Goal: Transaction & Acquisition: Obtain resource

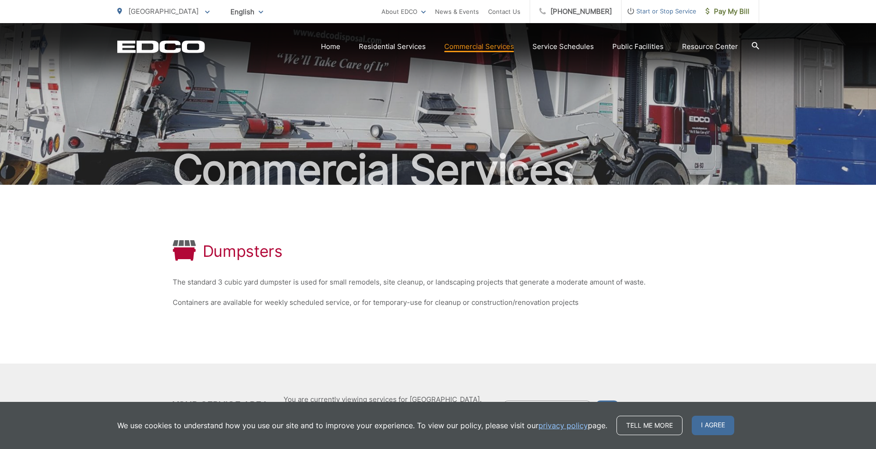
click at [0, 0] on link "Roll-Off Boxes" at bounding box center [0, 0] width 0 height 0
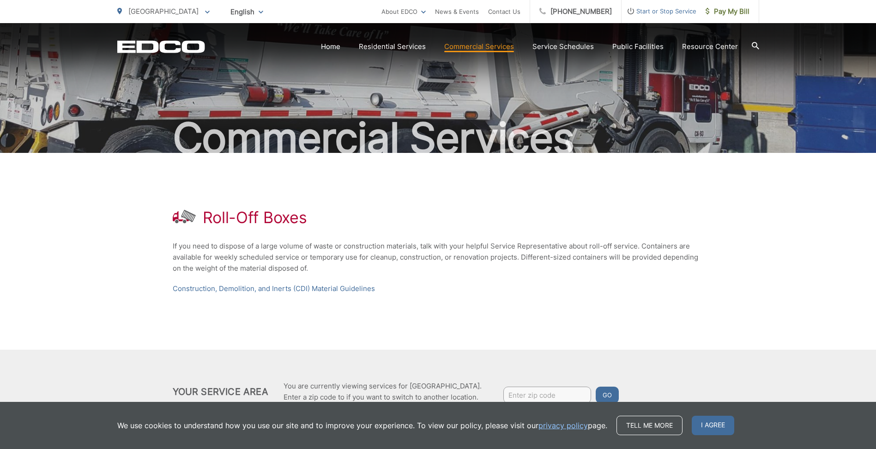
scroll to position [73, 0]
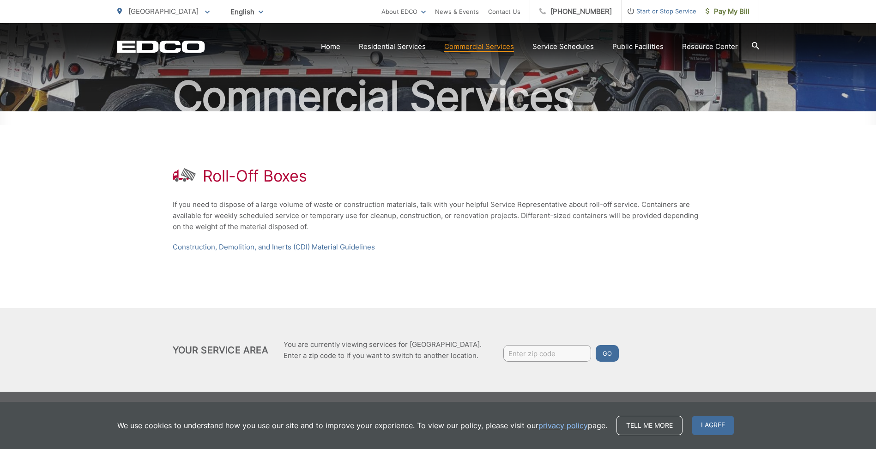
click at [535, 353] on input "Enter zip code" at bounding box center [547, 353] width 88 height 17
type input "91916"
click at [604, 357] on button "Go" at bounding box center [607, 353] width 23 height 17
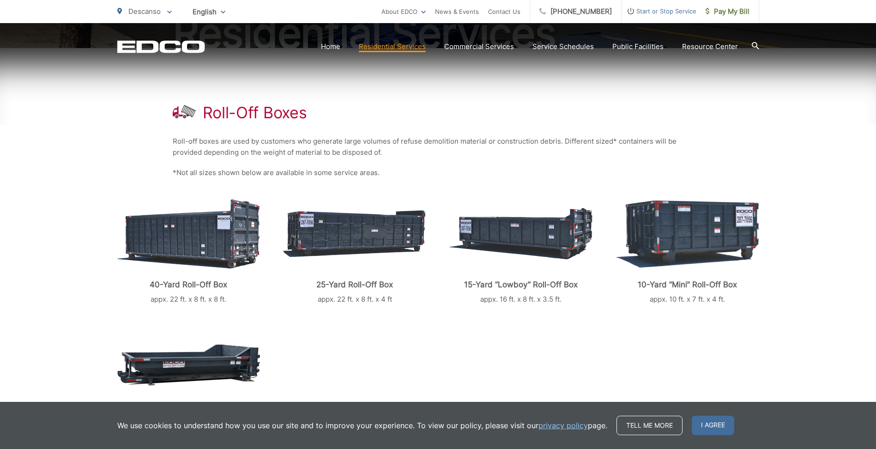
scroll to position [185, 0]
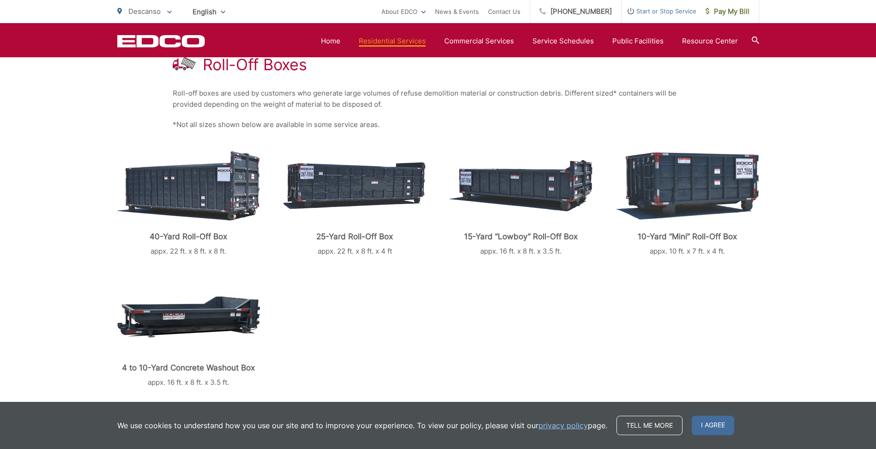
click at [514, 12] on link "Contact Us" at bounding box center [504, 11] width 32 height 11
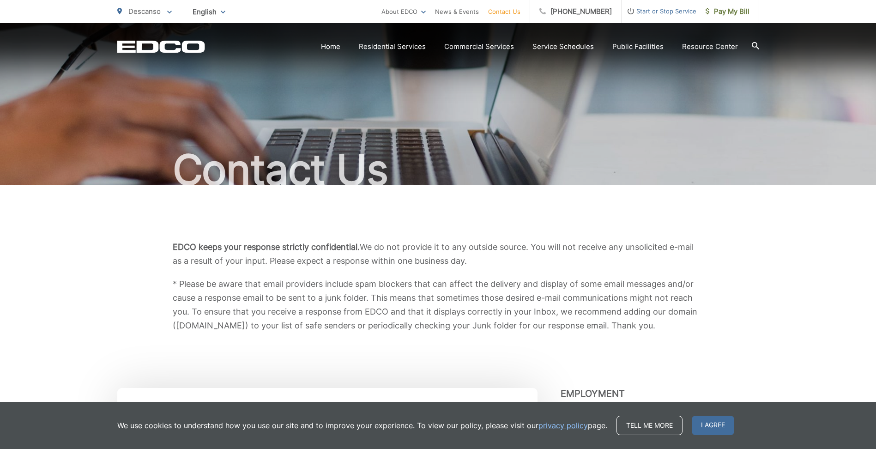
click at [573, 45] on link "Service Schedules" at bounding box center [563, 46] width 61 height 11
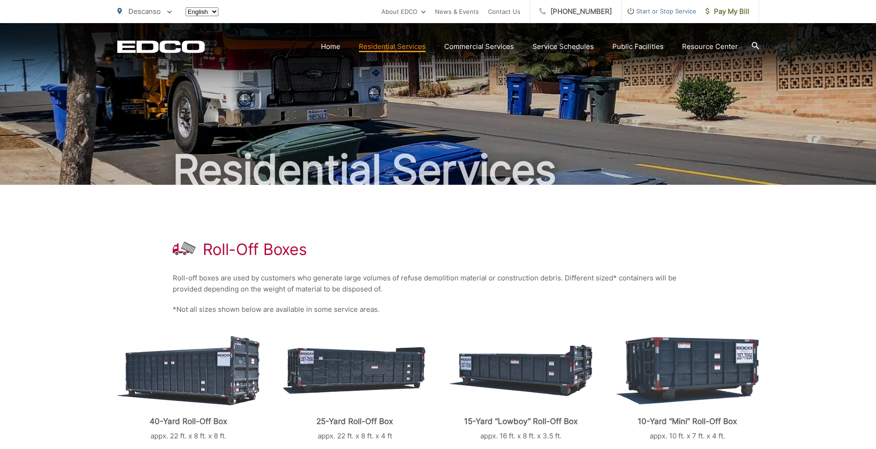
scroll to position [185, 0]
